Goal: Task Accomplishment & Management: Complete application form

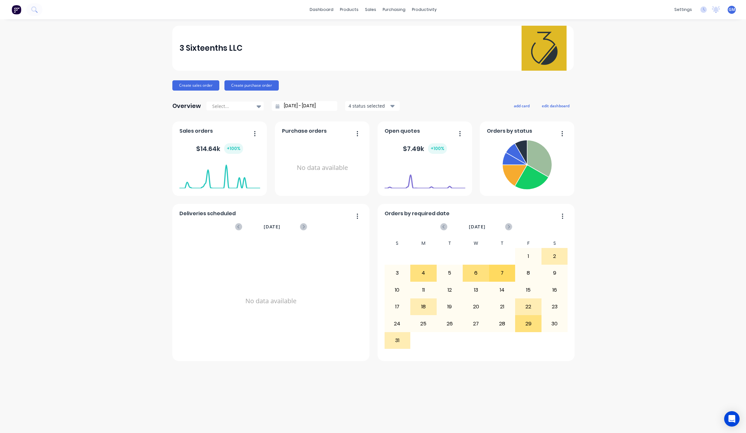
click at [633, 196] on div "3 Sixteenths LLC Create sales order Create purchase order Overview Select... [D…" at bounding box center [373, 226] width 746 height 401
click at [398, 35] on link "Sales Orders" at bounding box center [404, 30] width 85 height 13
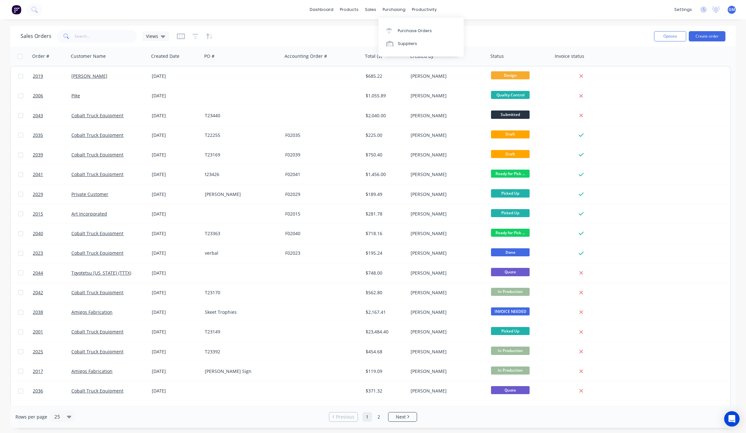
click at [708, 42] on div "Options Create order" at bounding box center [688, 36] width 74 height 16
click at [713, 41] on button "Create order" at bounding box center [707, 36] width 37 height 10
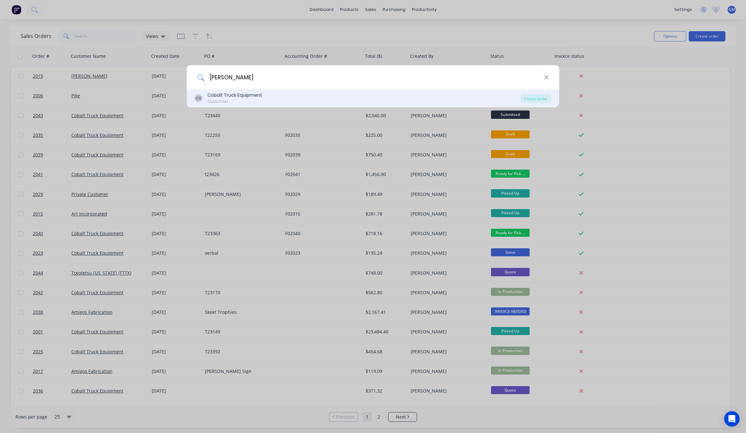
type input "[PERSON_NAME]"
click at [271, 100] on div "CE Cobalt Truck Equipment Customer" at bounding box center [357, 98] width 326 height 13
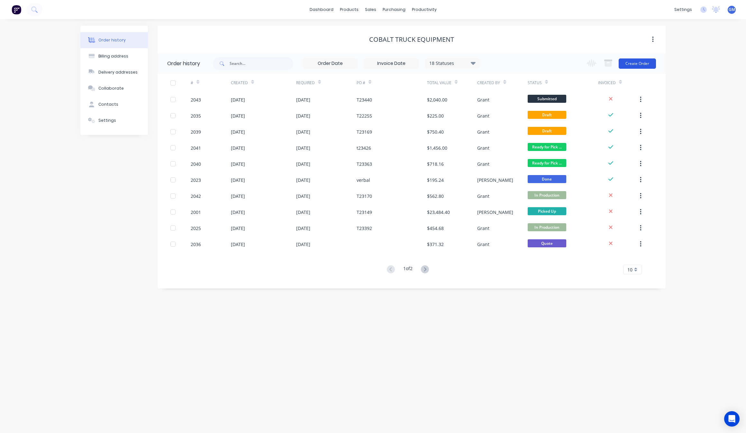
click at [644, 65] on button "Create Order" at bounding box center [637, 64] width 37 height 10
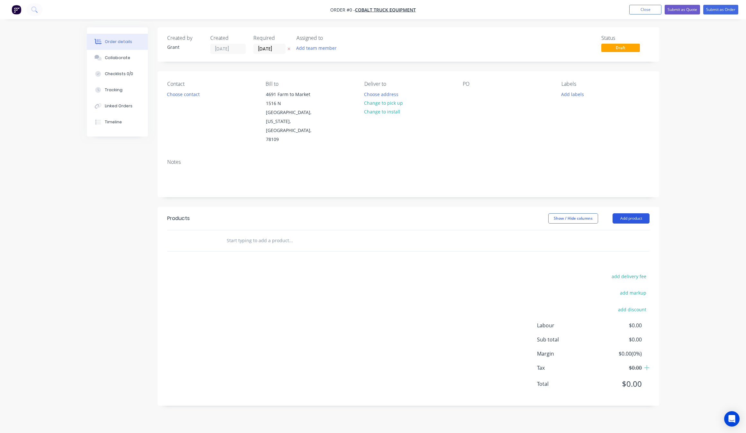
click at [621, 213] on button "Add product" at bounding box center [630, 218] width 37 height 10
click at [268, 234] on input "text" at bounding box center [290, 240] width 129 height 13
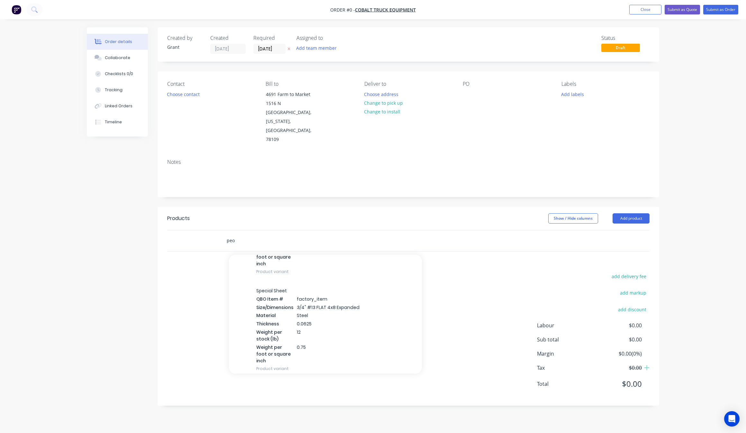
scroll to position [482, 0]
click at [544, 272] on div "add delivery fee add markup add discount Labour $0.00 Sub total $0.00 Margin $0…" at bounding box center [408, 334] width 482 height 124
click at [525, 230] on div "peo" at bounding box center [408, 240] width 482 height 21
click at [469, 230] on div "peo" at bounding box center [408, 240] width 482 height 21
click at [301, 234] on input "peo" at bounding box center [290, 240] width 129 height 13
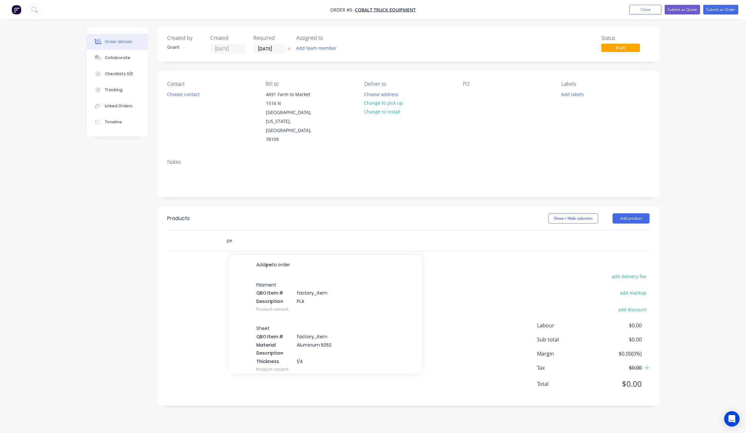
type input "p"
drag, startPoint x: 480, startPoint y: 264, endPoint x: 425, endPoint y: 259, distance: 55.2
click at [478, 272] on div "add delivery fee add markup add discount Labour $0.00 Sub total $0.00 Margin $0…" at bounding box center [408, 334] width 482 height 124
click at [280, 234] on input "text" at bounding box center [290, 240] width 129 height 13
click at [630, 213] on button "Add product" at bounding box center [630, 218] width 37 height 10
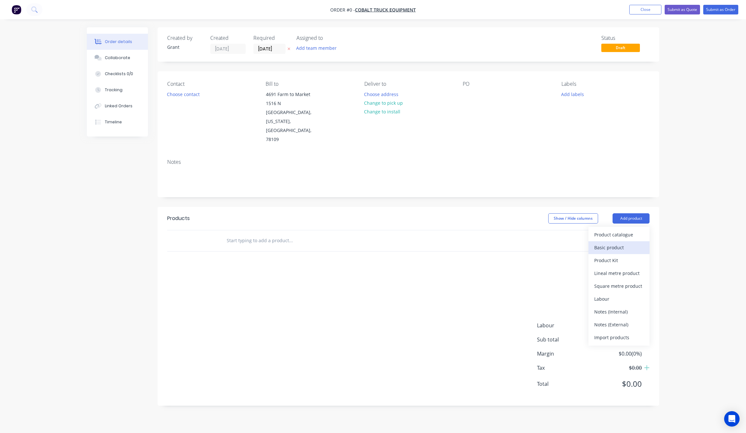
click at [630, 243] on div "Basic product" at bounding box center [619, 247] width 50 height 9
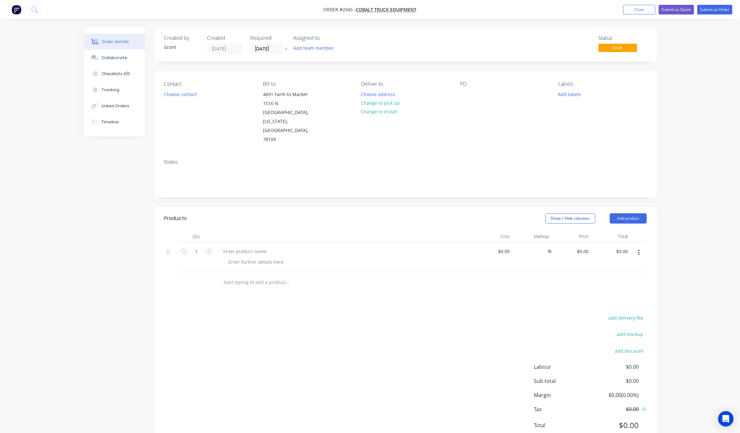
click at [642, 247] on button "button" at bounding box center [638, 253] width 15 height 12
click at [605, 303] on div "Delete" at bounding box center [616, 307] width 50 height 9
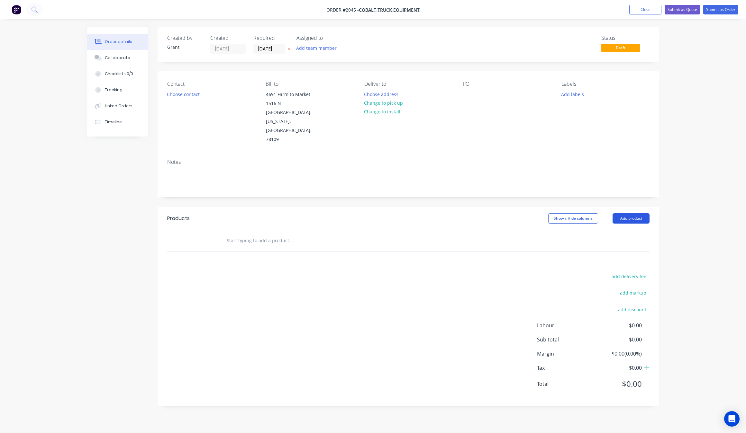
click at [638, 213] on button "Add product" at bounding box center [630, 218] width 37 height 10
click at [624, 230] on div "Product catalogue" at bounding box center [619, 234] width 50 height 9
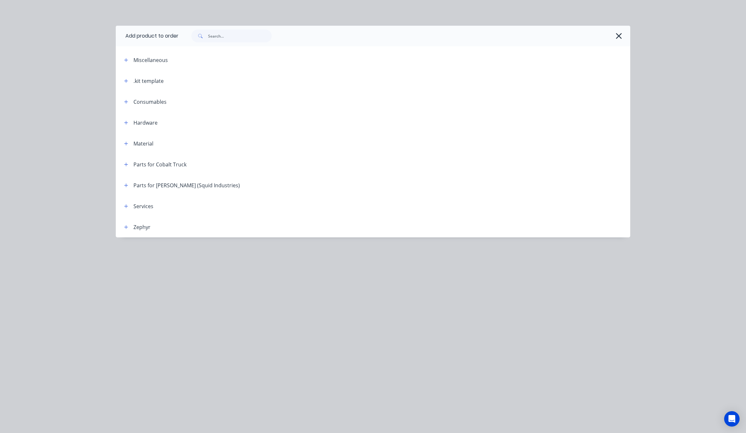
click at [123, 160] on span at bounding box center [126, 164] width 8 height 8
click at [131, 161] on div "Parts for Cobalt Truck" at bounding box center [153, 164] width 68 height 8
click at [131, 163] on div "Parts for Cobalt Truck" at bounding box center [153, 164] width 68 height 8
click at [126, 166] on icon "button" at bounding box center [126, 164] width 4 height 5
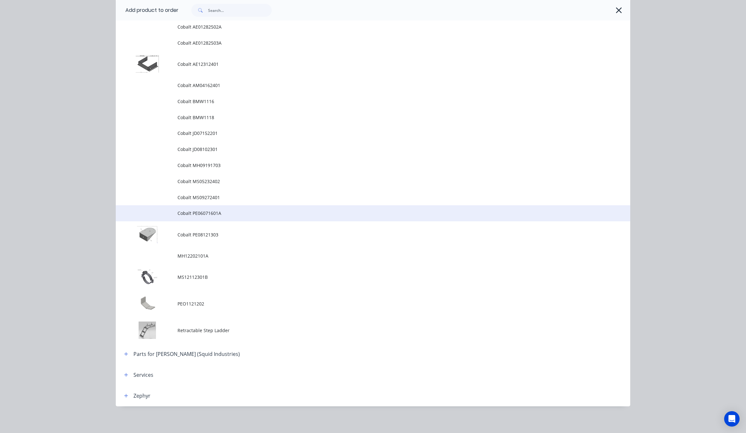
scroll to position [227, 0]
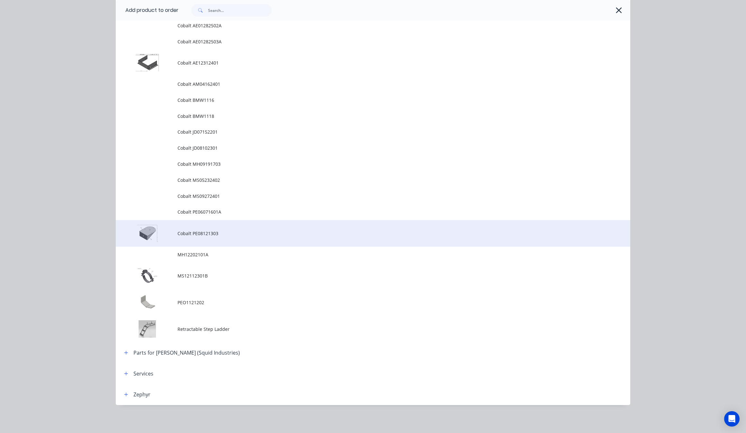
click at [266, 231] on span "Cobalt PE08121303" at bounding box center [358, 233] width 362 height 7
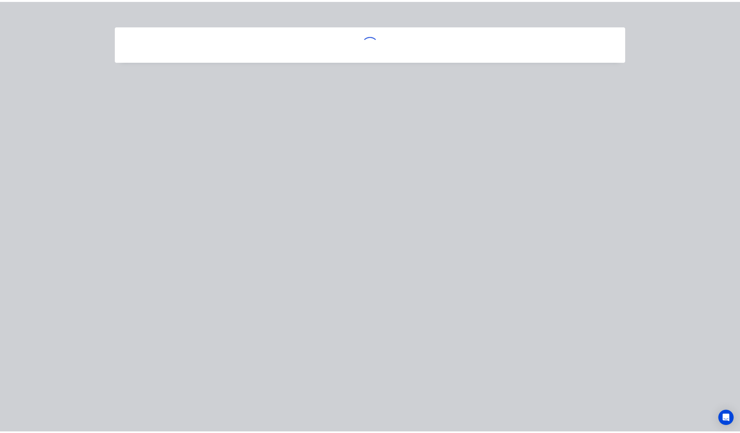
scroll to position [0, 0]
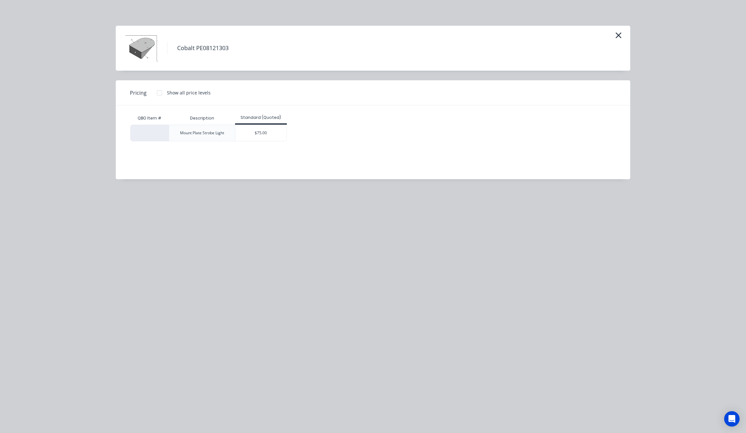
click at [290, 135] on div "Mount Plate Strobe Light $75.00" at bounding box center [368, 133] width 476 height 17
click at [264, 139] on div "$75.00" at bounding box center [260, 133] width 51 height 16
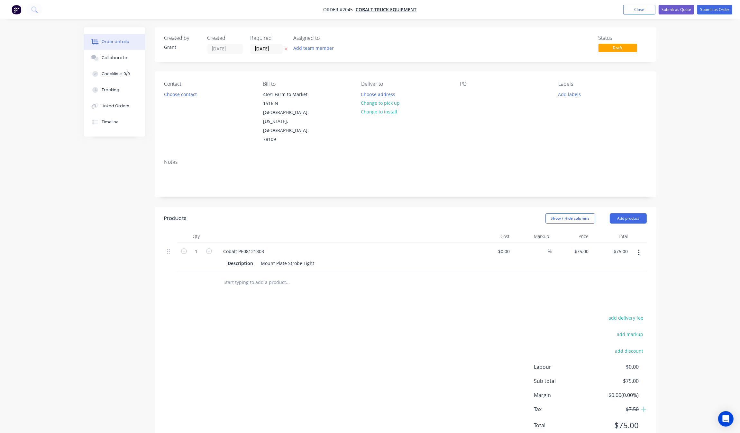
click at [213, 243] on div "1" at bounding box center [196, 257] width 39 height 29
drag, startPoint x: 200, startPoint y: 234, endPoint x: 206, endPoint y: 234, distance: 5.8
click at [200, 247] on input "1" at bounding box center [196, 252] width 17 height 10
click at [207, 249] on icon "button" at bounding box center [209, 252] width 6 height 6
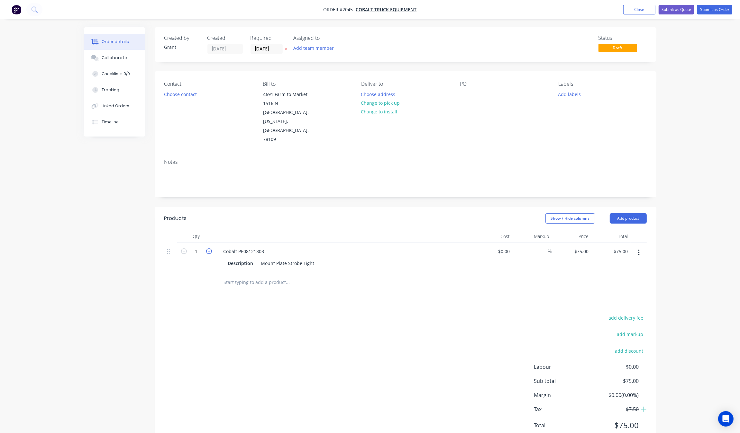
type input "2"
type input "$150.00"
click at [207, 249] on icon "button" at bounding box center [209, 252] width 6 height 6
type input "3"
type input "$225.00"
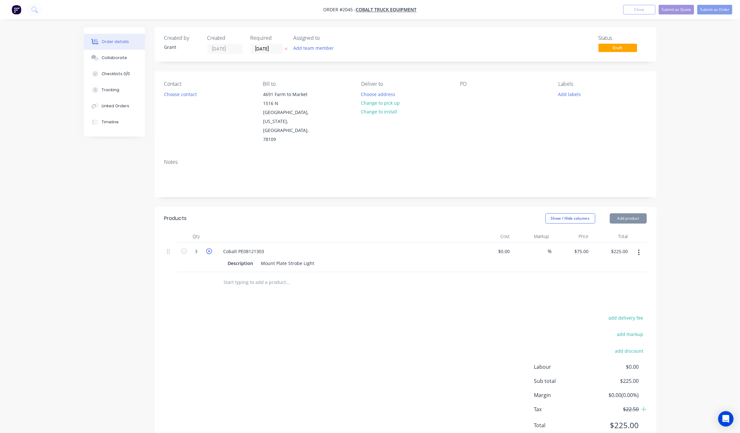
click at [207, 249] on icon "button" at bounding box center [209, 252] width 6 height 6
type input "4"
type input "$300.00"
click at [207, 249] on icon "button" at bounding box center [209, 252] width 6 height 6
type input "5"
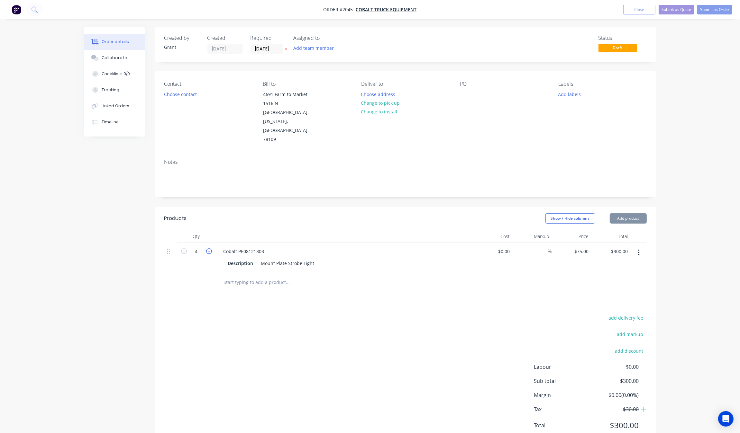
type input "$375.00"
click at [182, 249] on icon "button" at bounding box center [184, 252] width 6 height 6
type input "4"
type input "$300.00"
click at [130, 246] on div "Created by Grant Created [DATE] Required [DATE] Assigned to Add team member Sta…" at bounding box center [370, 242] width 572 height 430
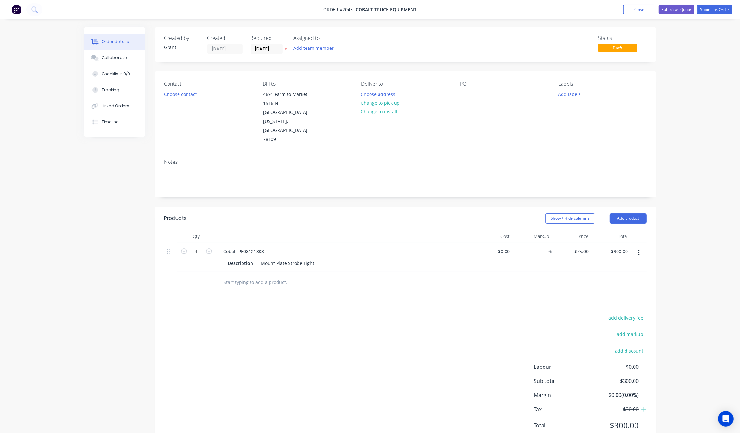
click at [478, 103] on div "PO" at bounding box center [504, 112] width 88 height 63
click at [479, 100] on div "PO" at bounding box center [504, 112] width 88 height 63
click at [468, 96] on div "PO" at bounding box center [504, 112] width 88 height 63
click at [464, 90] on div at bounding box center [465, 94] width 10 height 9
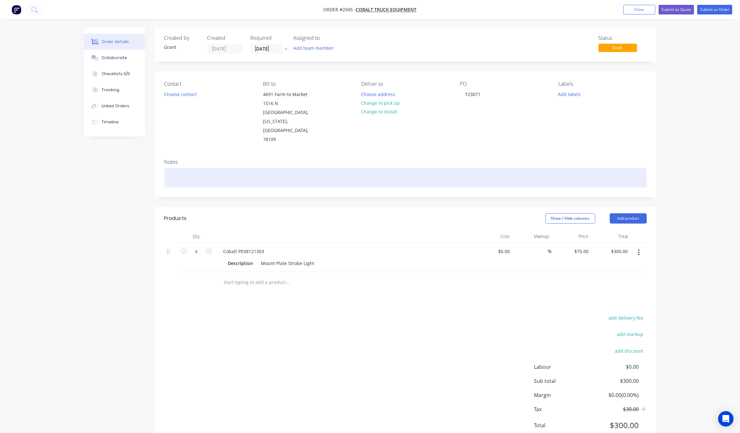
click at [474, 168] on div at bounding box center [405, 178] width 482 height 20
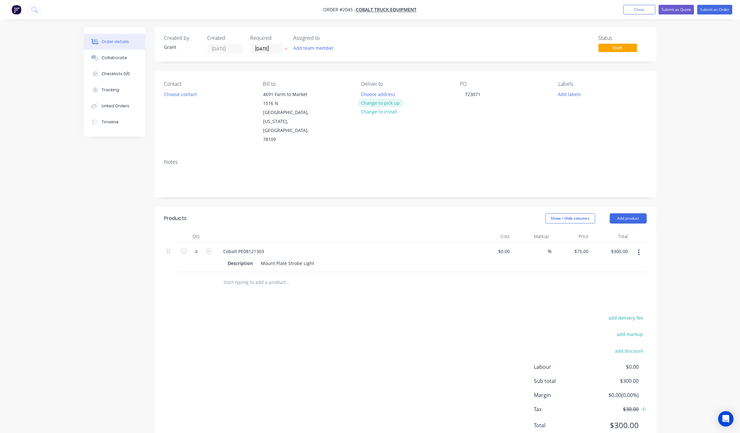
click at [387, 99] on button "Change to pick up" at bounding box center [380, 103] width 46 height 9
click at [171, 94] on button "Choose contact" at bounding box center [180, 94] width 40 height 9
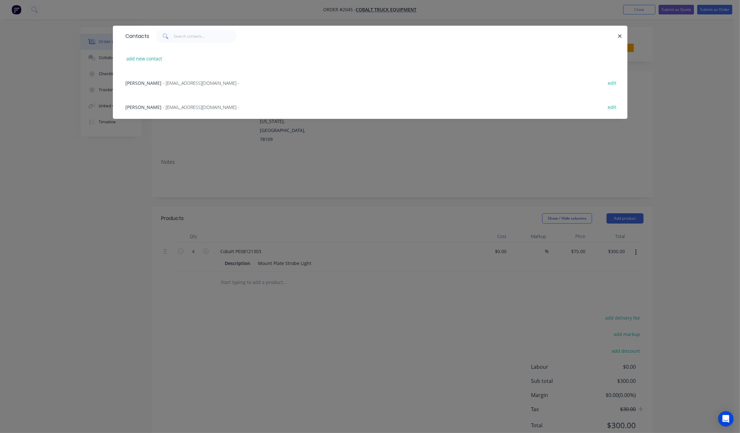
click at [177, 86] on span "- [EMAIL_ADDRESS][DOMAIN_NAME] -" at bounding box center [201, 83] width 77 height 6
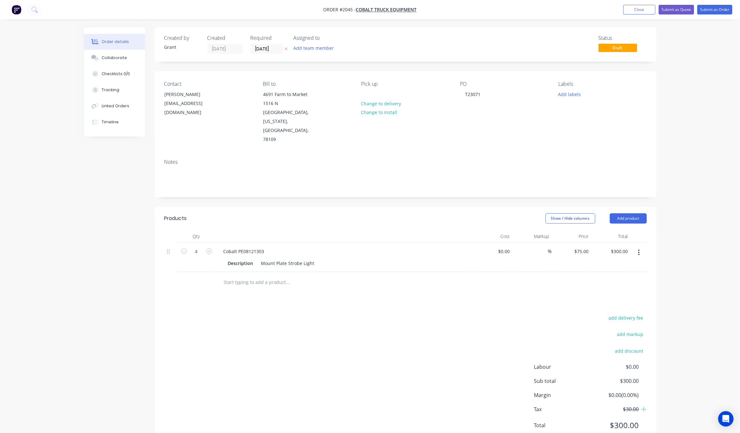
click at [617, 44] on span "Draft" at bounding box center [617, 48] width 39 height 8
click at [580, 90] on button "Add labels" at bounding box center [570, 94] width 30 height 9
click at [571, 190] on div at bounding box center [569, 190] width 13 height 13
click at [700, 117] on div "Order details Collaborate Checklists 0/0 Tracking Linked Orders Timeline Order …" at bounding box center [370, 228] width 740 height 457
click at [107, 63] on button "Collaborate" at bounding box center [114, 58] width 61 height 16
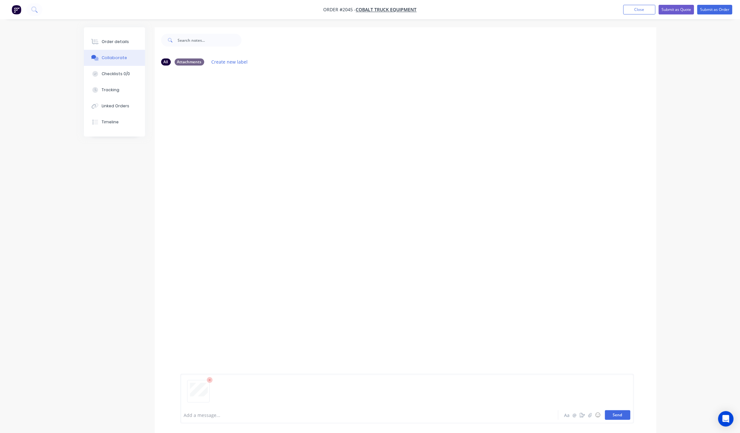
click at [625, 419] on button "Send" at bounding box center [617, 416] width 25 height 10
click at [111, 39] on div "Order details" at bounding box center [115, 42] width 27 height 6
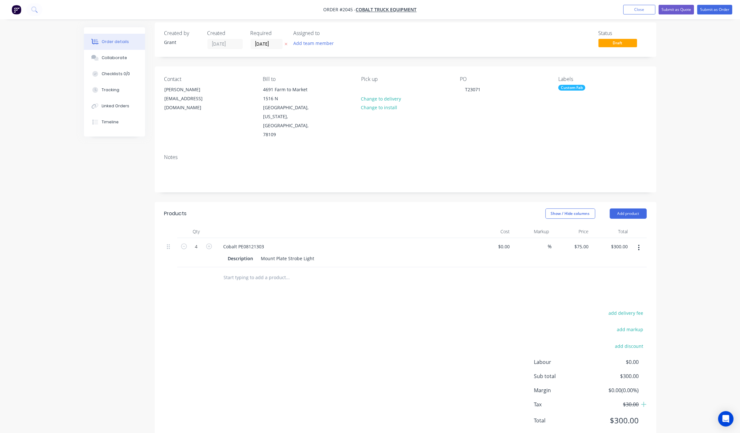
scroll to position [6, 0]
click at [724, 5] on button "Submit as Order" at bounding box center [714, 10] width 35 height 10
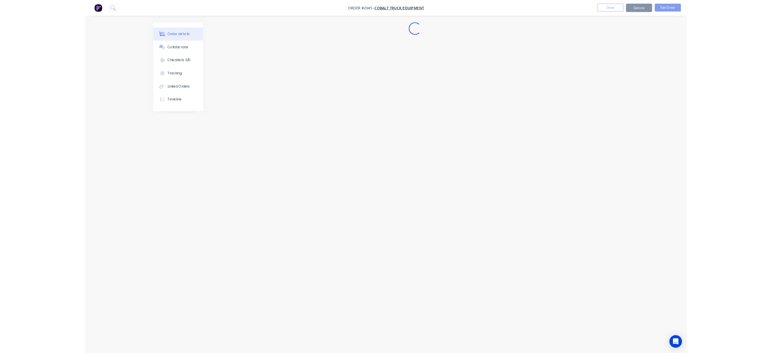
scroll to position [0, 0]
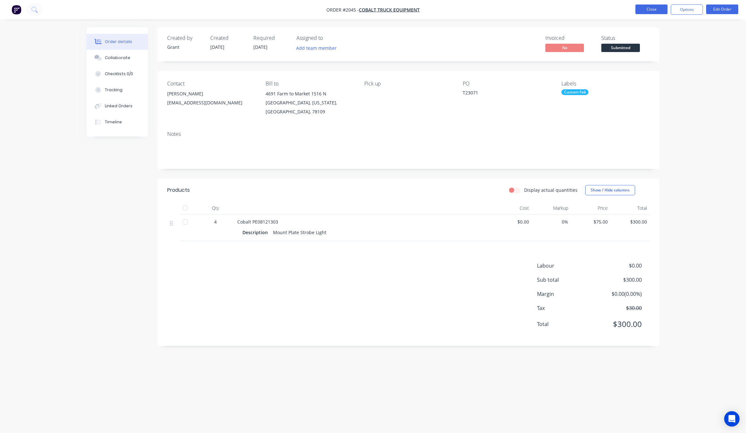
click at [658, 10] on button "Close" at bounding box center [651, 10] width 32 height 10
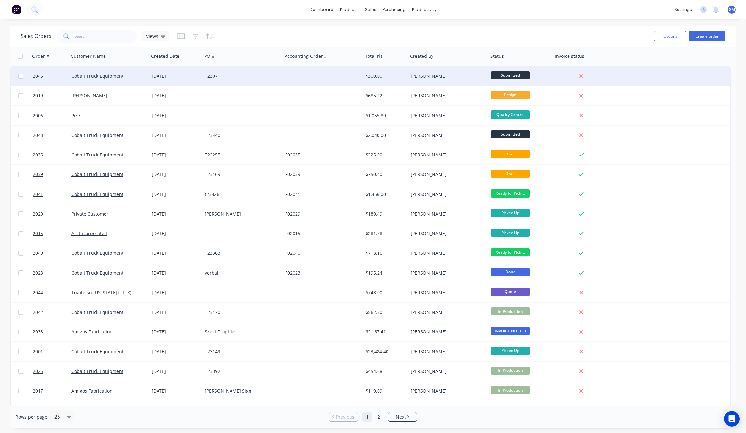
click at [233, 75] on div "T23071" at bounding box center [240, 76] width 71 height 6
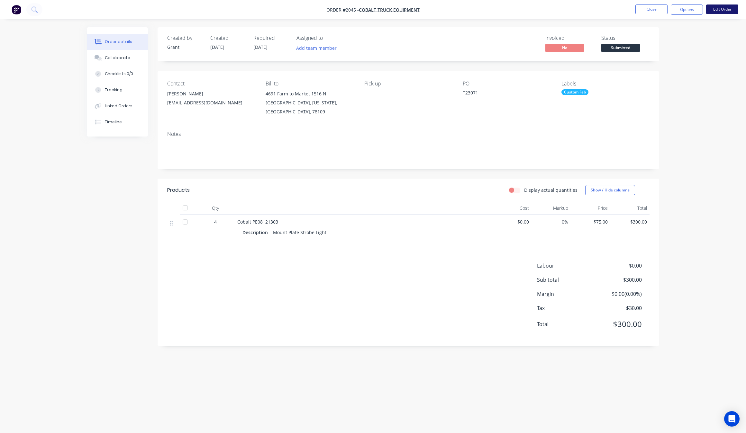
click at [731, 8] on button "Edit Order" at bounding box center [722, 10] width 32 height 10
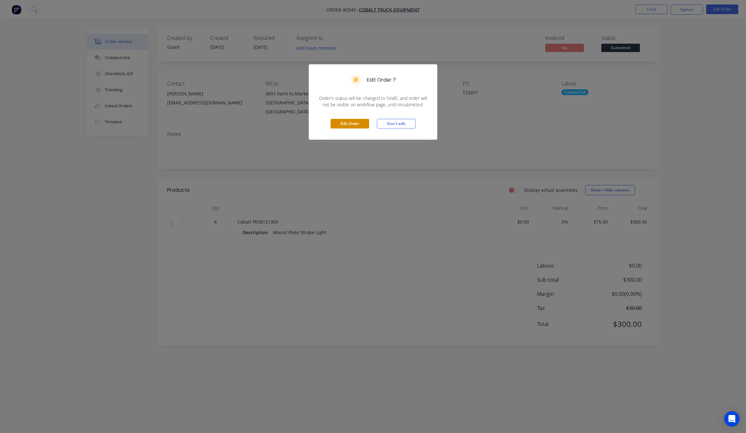
click at [340, 121] on button "Edit Order" at bounding box center [349, 124] width 39 height 10
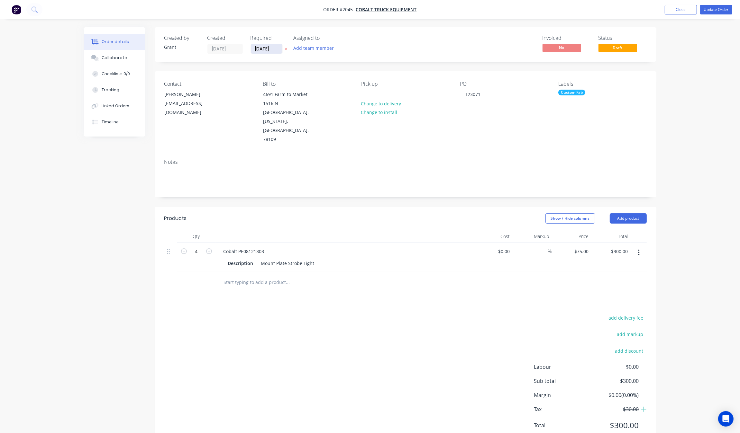
click at [271, 52] on input "[DATE]" at bounding box center [267, 49] width 32 height 10
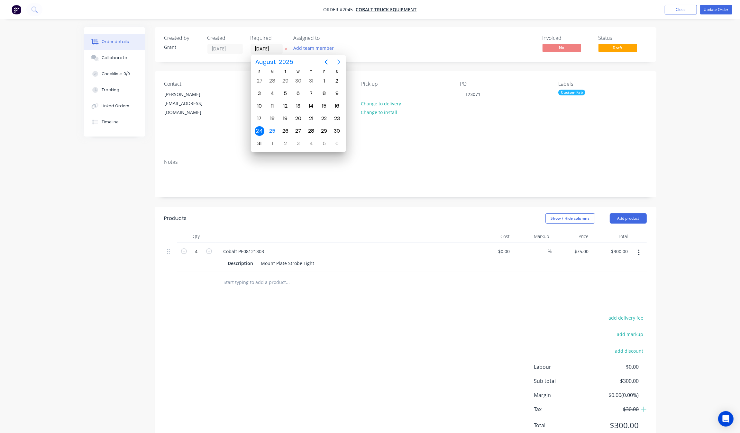
click at [340, 60] on icon "Next page" at bounding box center [339, 62] width 8 height 8
click at [297, 114] on div "24" at bounding box center [298, 119] width 10 height 10
type input "[DATE]"
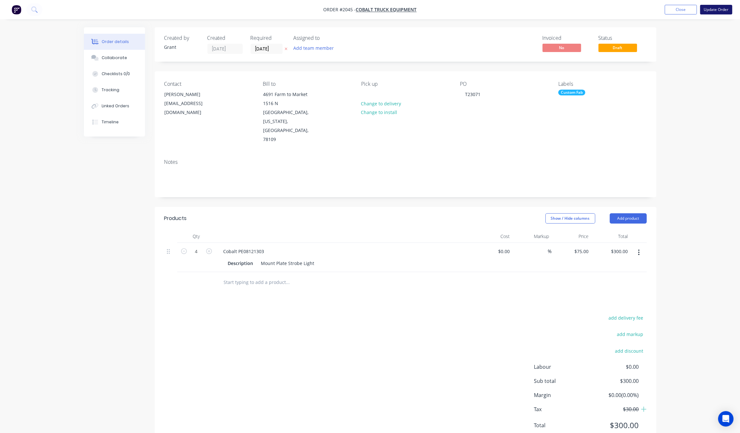
click at [725, 9] on button "Update Order" at bounding box center [716, 10] width 32 height 10
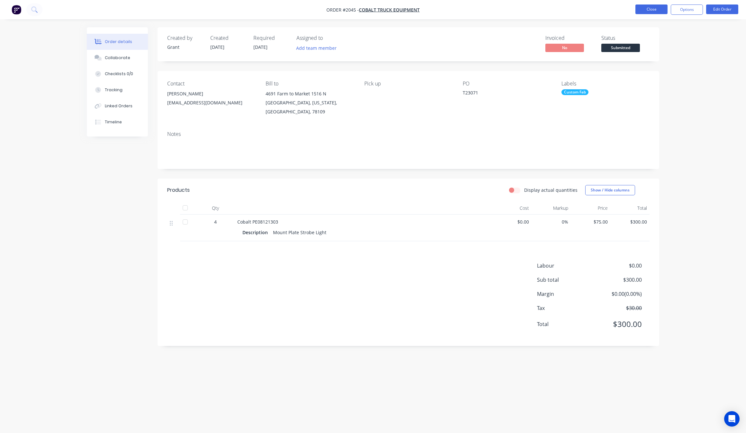
click at [655, 11] on button "Close" at bounding box center [651, 10] width 32 height 10
